Goal: Transaction & Acquisition: Purchase product/service

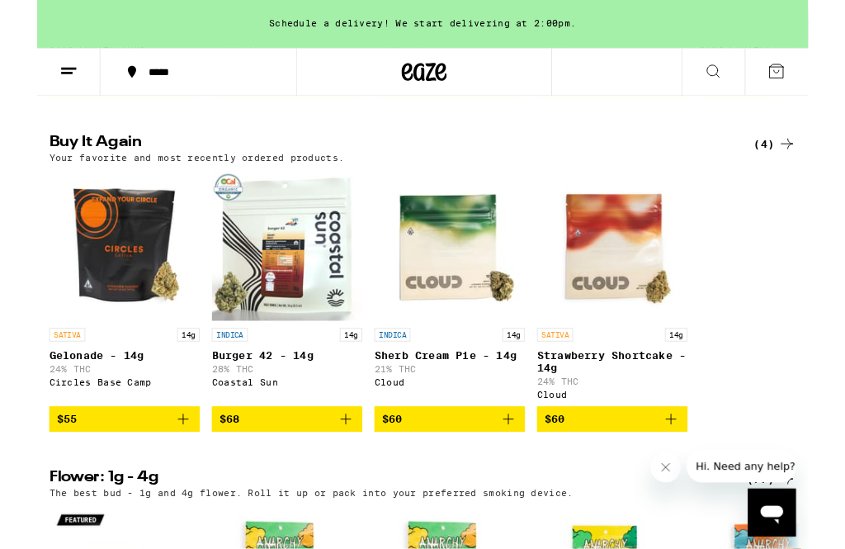
scroll to position [942, 0]
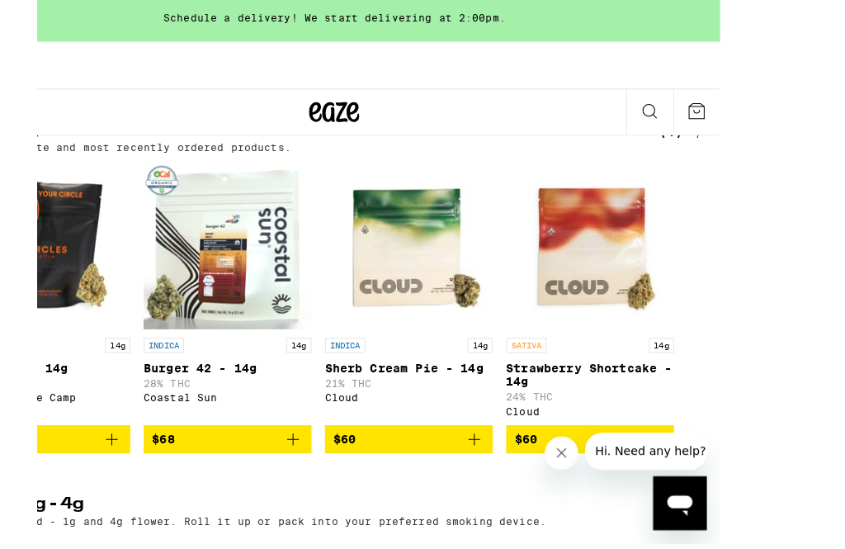
click at [328, 442] on icon "Add to bag" at bounding box center [338, 437] width 20 height 20
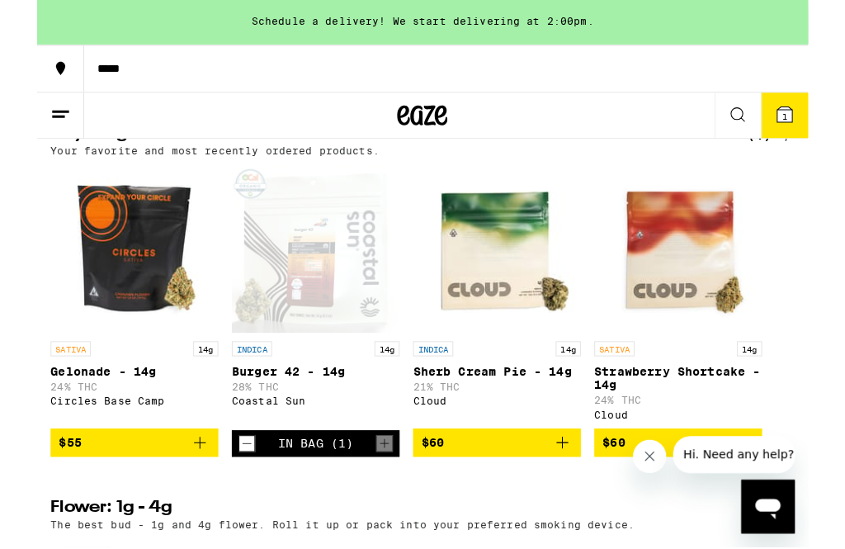
click at [153, 447] on icon "Add to bag" at bounding box center [160, 437] width 20 height 20
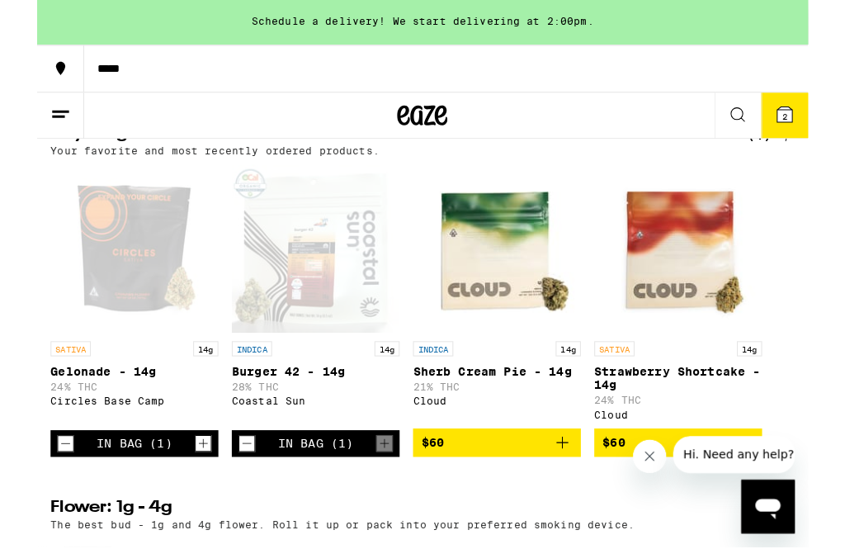
scroll to position [889, 0]
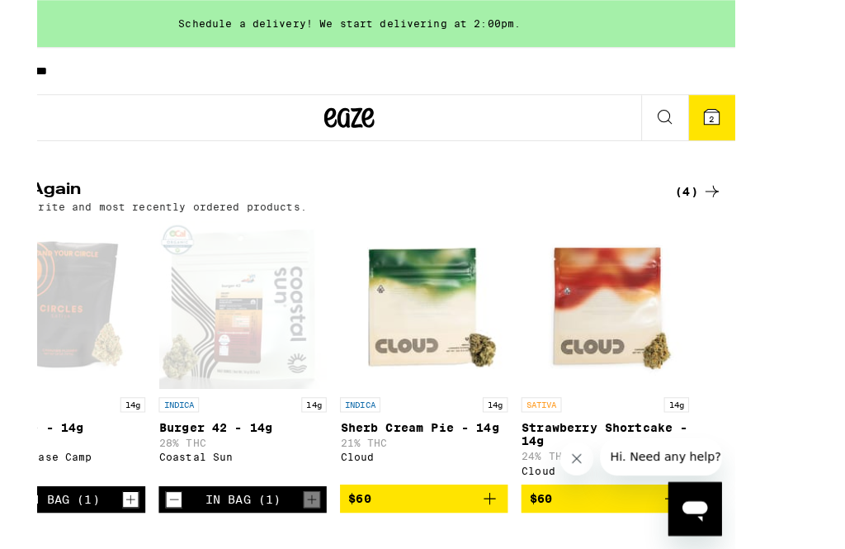
click at [733, 107] on icon at bounding box center [735, 114] width 15 height 15
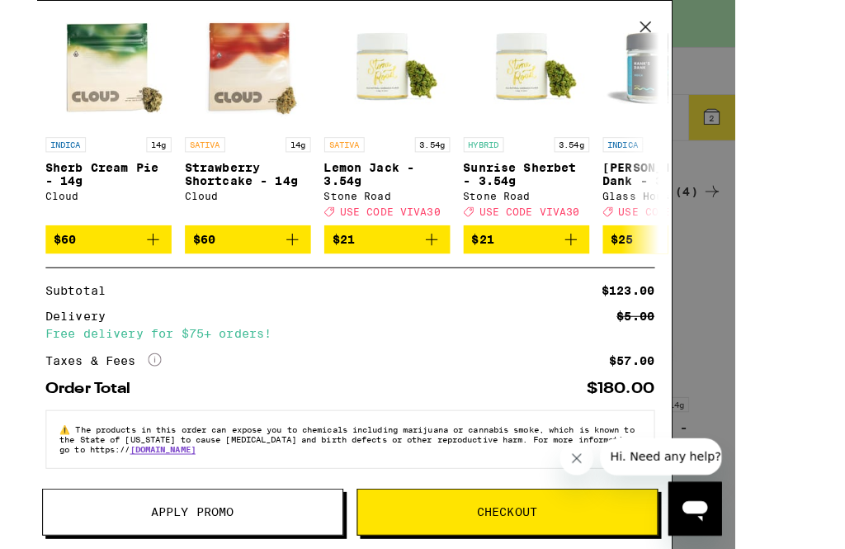
scroll to position [276, 0]
click at [558, 509] on span "Checkout" at bounding box center [534, 504] width 295 height 12
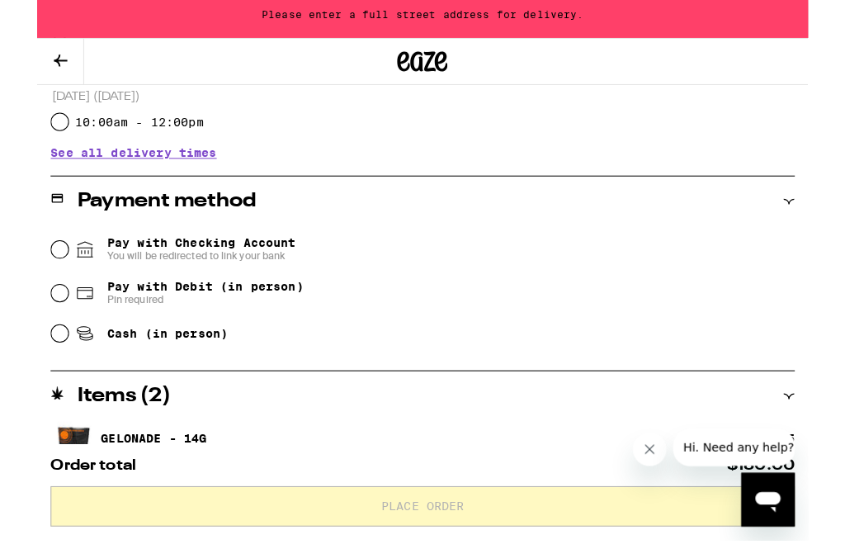
scroll to position [629, 0]
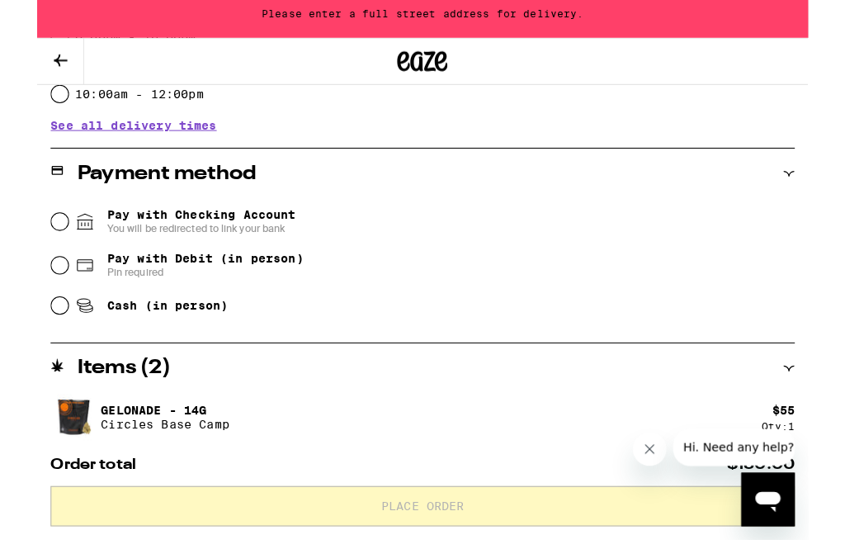
click at [31, 278] on input "Pay with Debit (in person) Pin required" at bounding box center [22, 270] width 17 height 17
radio input "true"
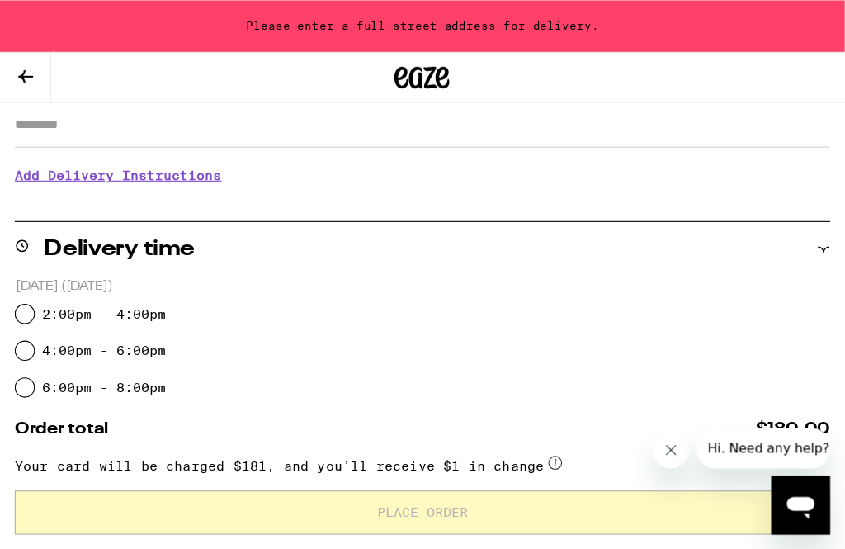
scroll to position [292, 0]
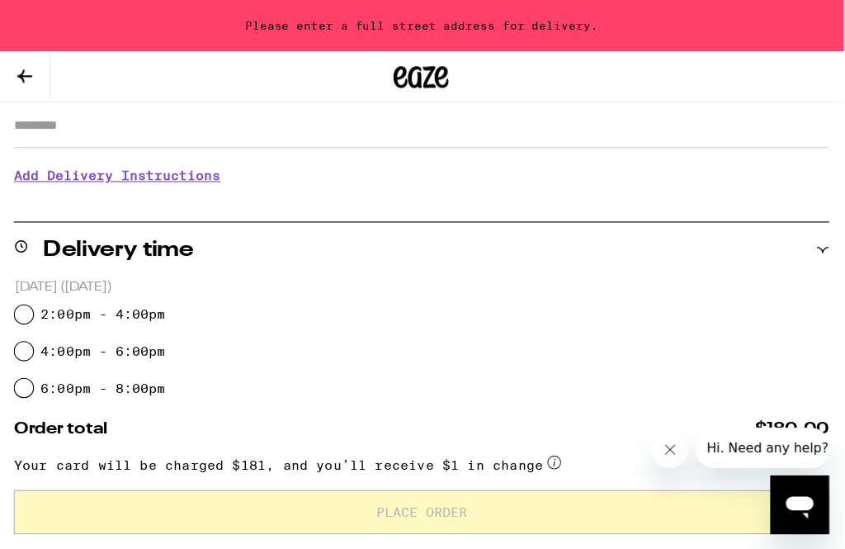
click at [31, 290] on input "2:00pm - 4:00pm" at bounding box center [22, 282] width 17 height 17
radio input "true"
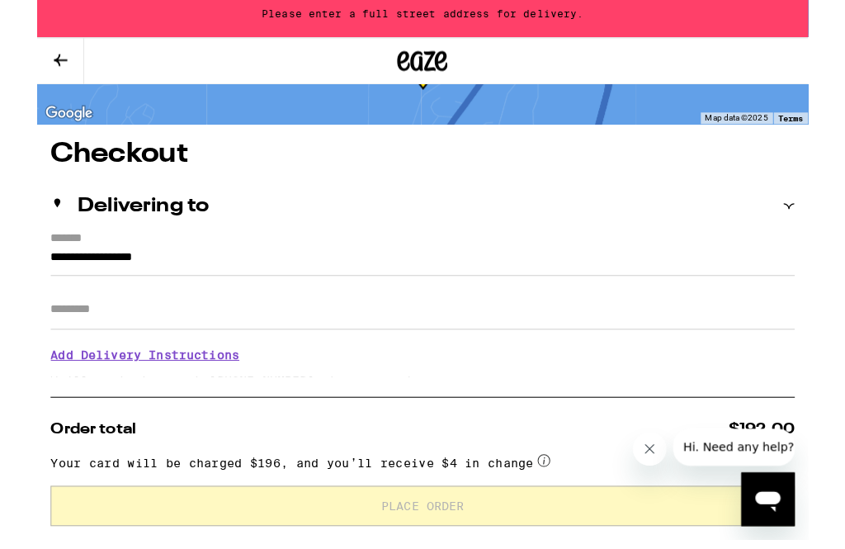
scroll to position [93, 0]
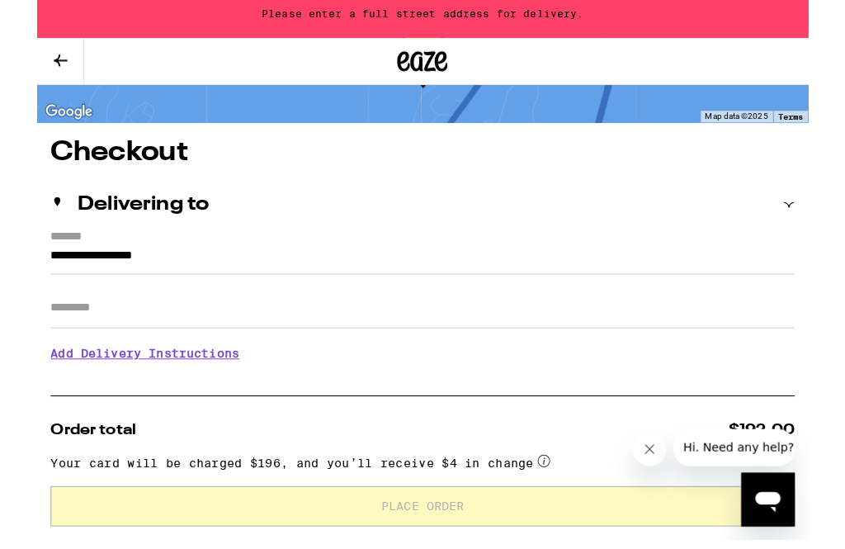
click at [204, 275] on input "**********" at bounding box center [379, 265] width 732 height 28
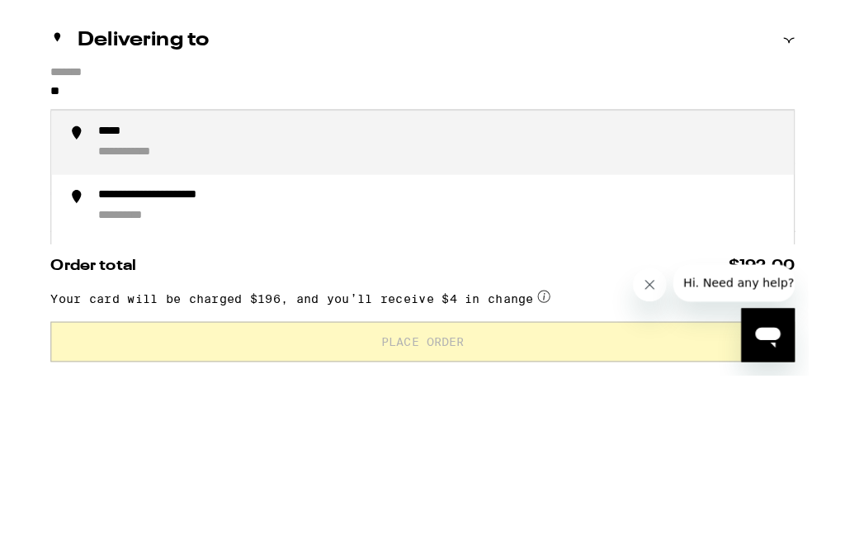
type input "*"
click at [143, 293] on div "**********" at bounding box center [395, 311] width 671 height 36
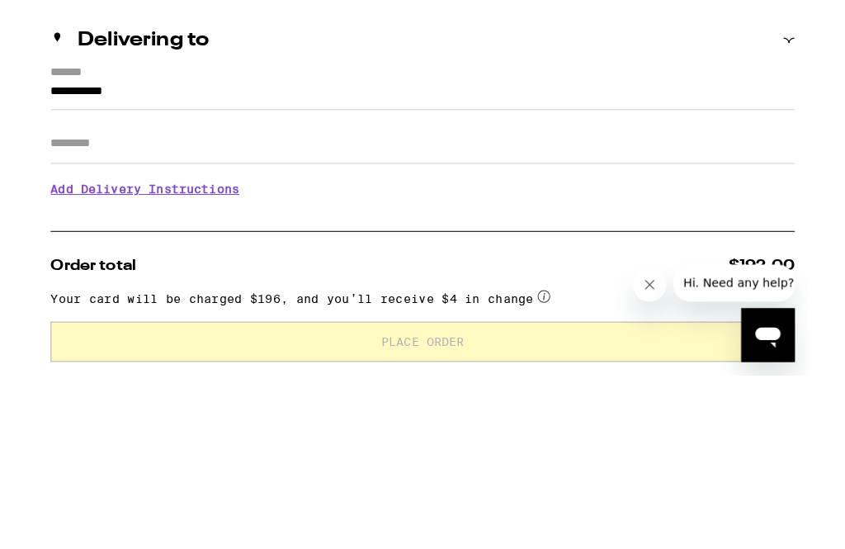
type input "**********"
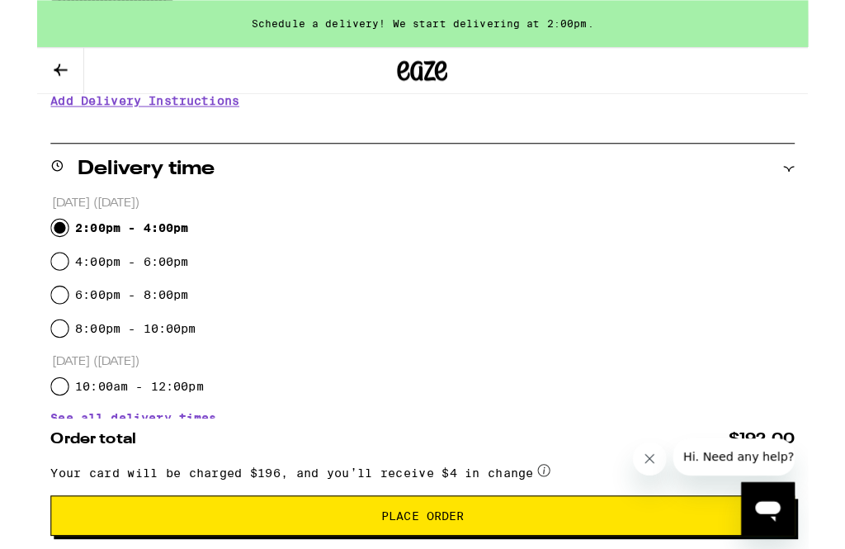
scroll to position [351, 0]
click at [420, 501] on span "Place Order" at bounding box center [379, 507] width 82 height 12
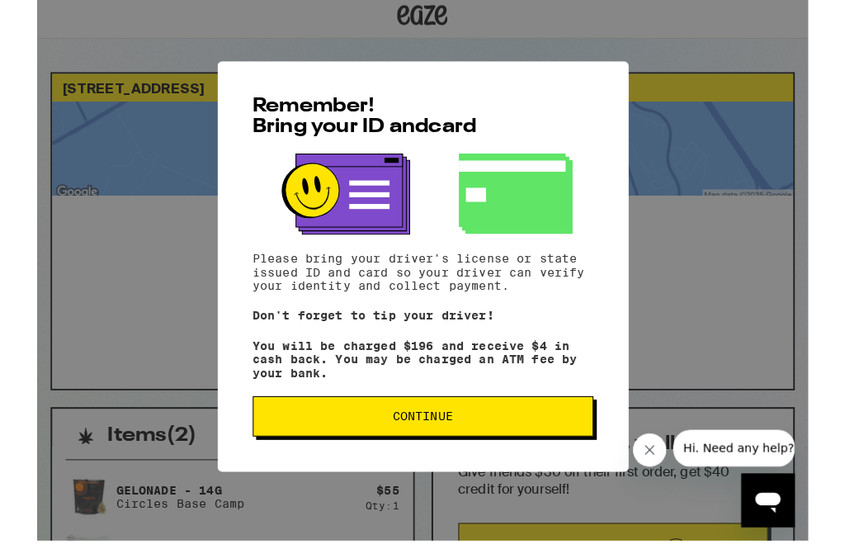
click at [522, 423] on span "Continue" at bounding box center [379, 418] width 307 height 12
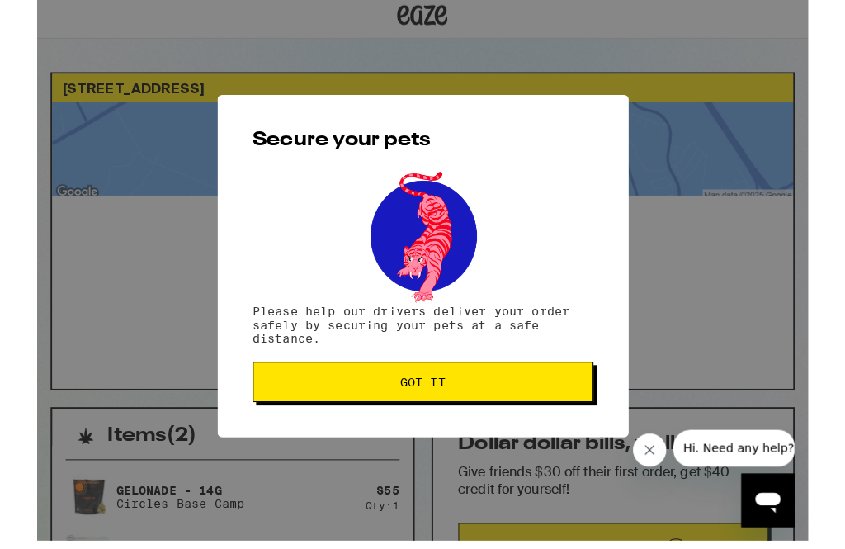
click at [524, 384] on span "Got it" at bounding box center [379, 384] width 307 height 12
